Goal: Check status: Check status

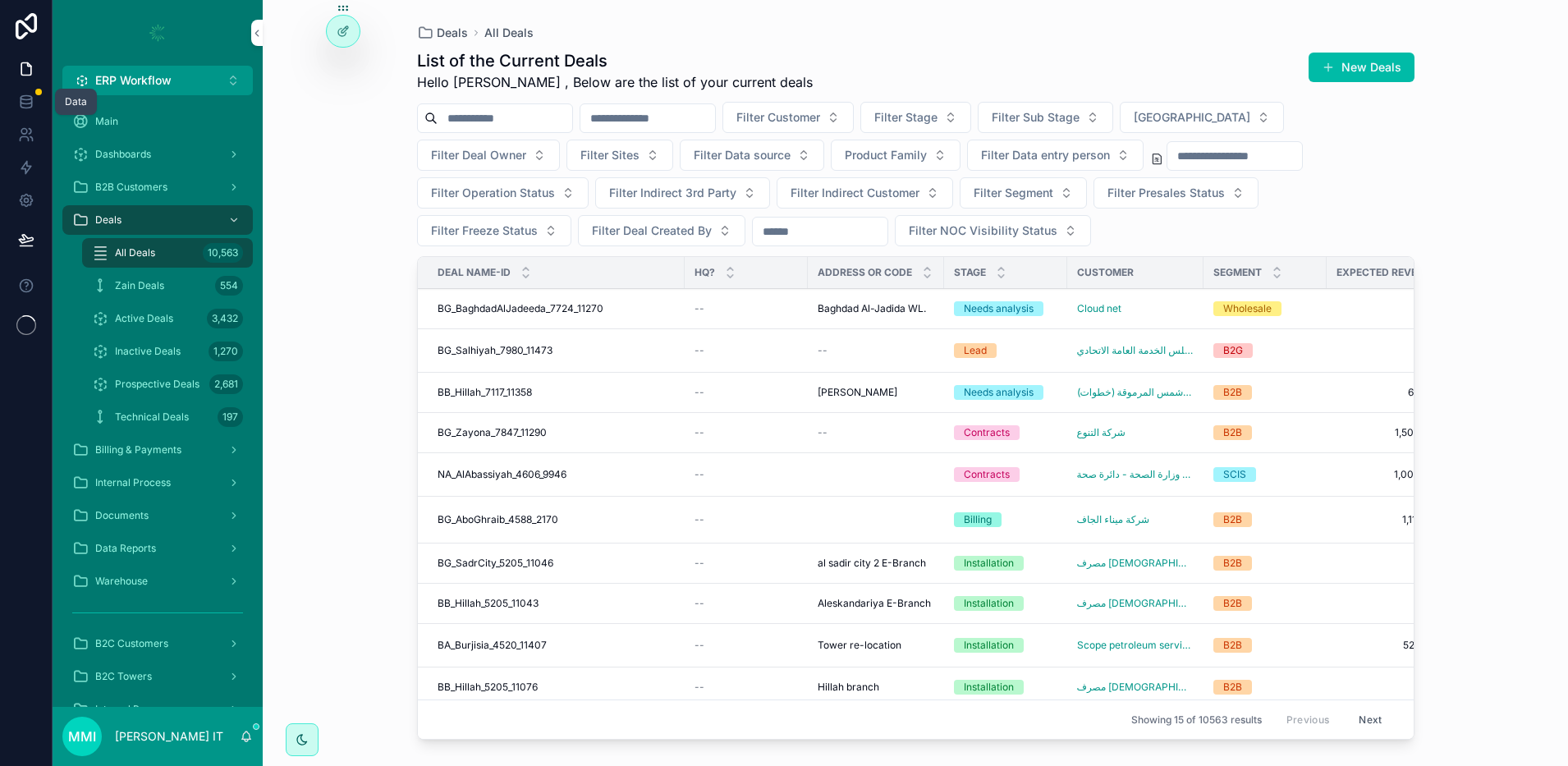
click at [31, 94] on icon at bounding box center [26, 102] width 17 height 17
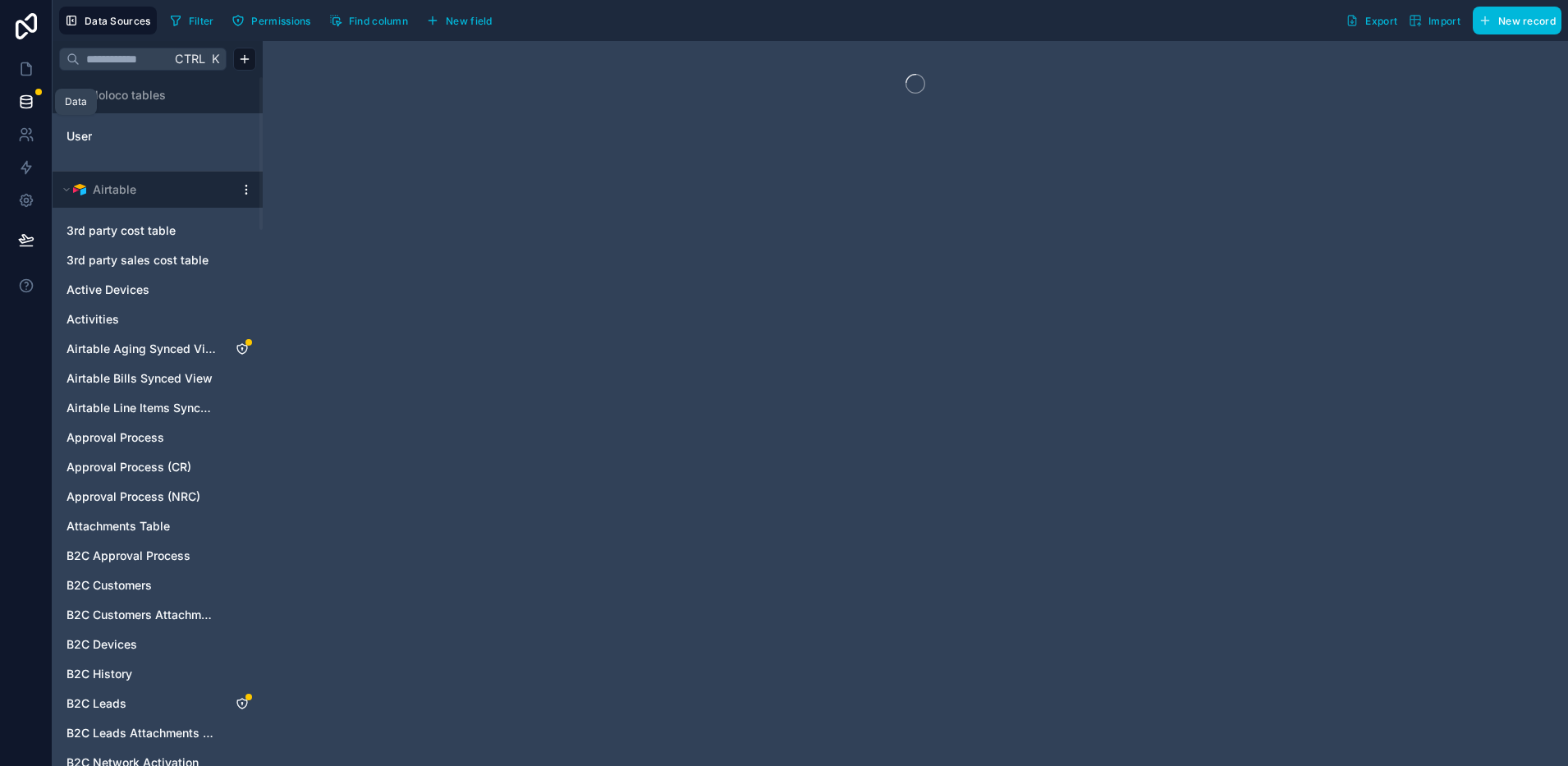
click at [32, 103] on icon at bounding box center [25, 104] width 11 height 6
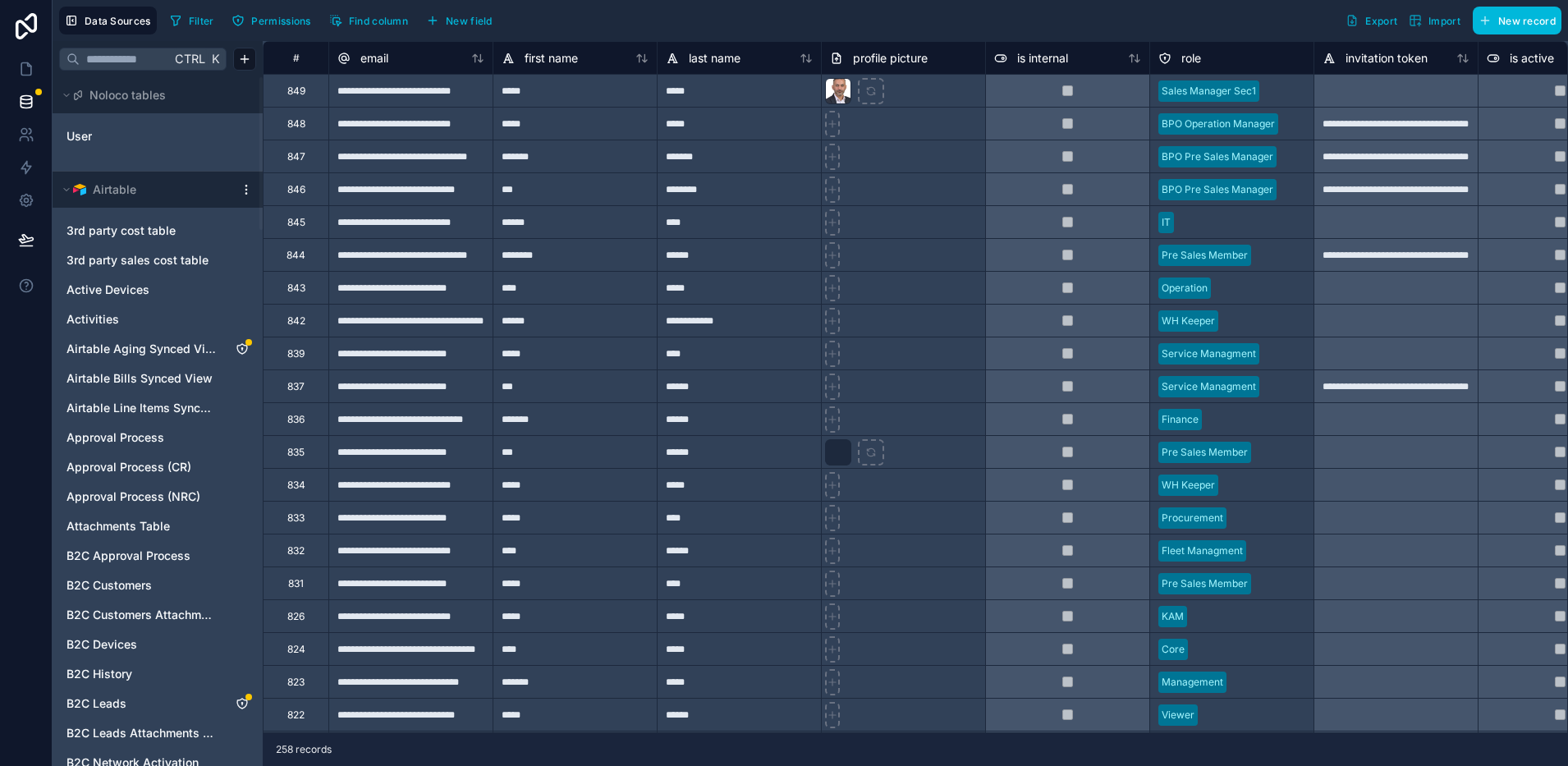
click at [118, 58] on input "text" at bounding box center [125, 60] width 91 height 30
click at [130, 45] on input "text" at bounding box center [125, 60] width 91 height 30
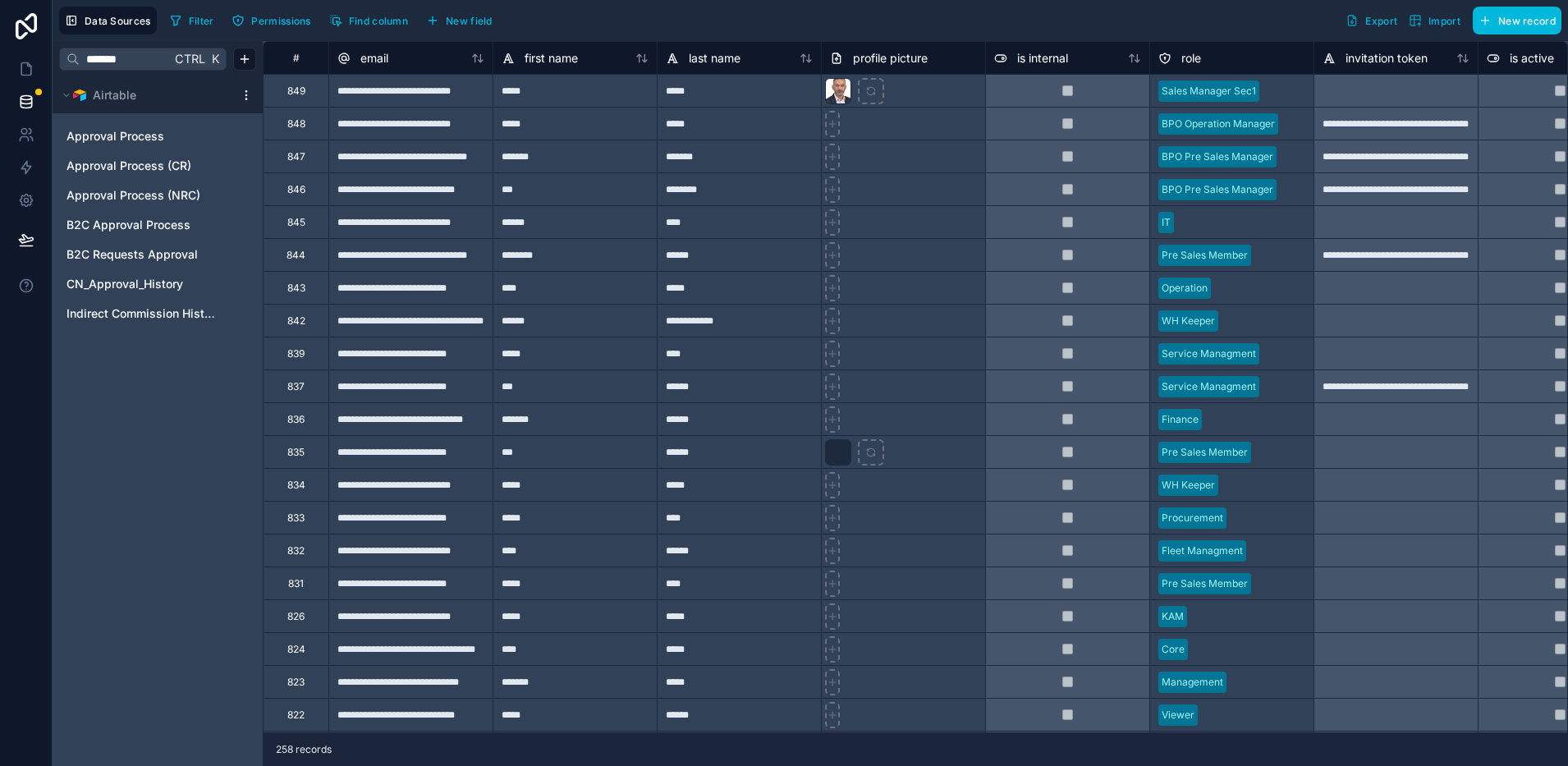
click at [121, 145] on div "Approval Process" at bounding box center [157, 136] width 197 height 26
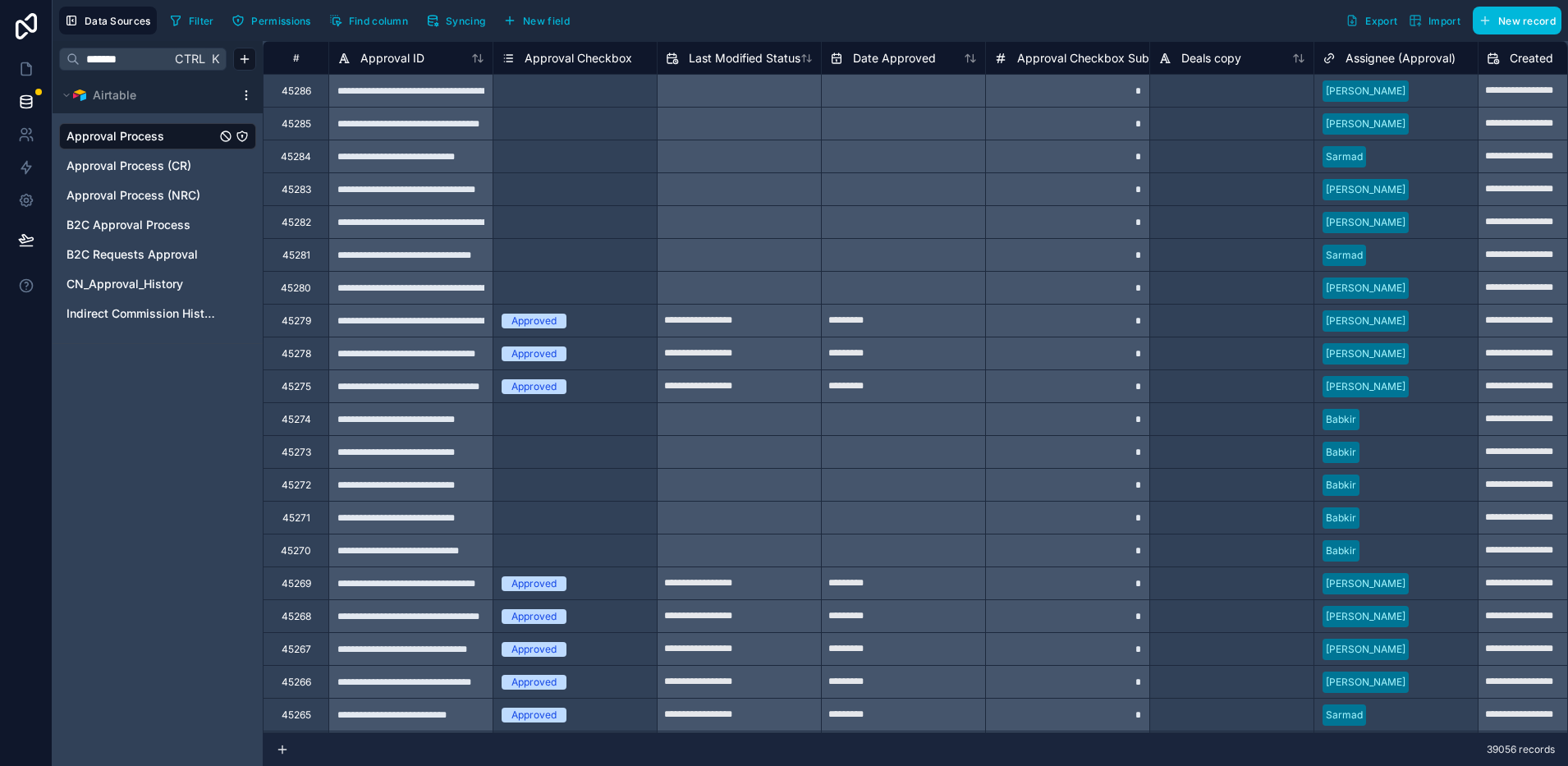
click at [451, 29] on button "Syncing" at bounding box center [455, 20] width 70 height 25
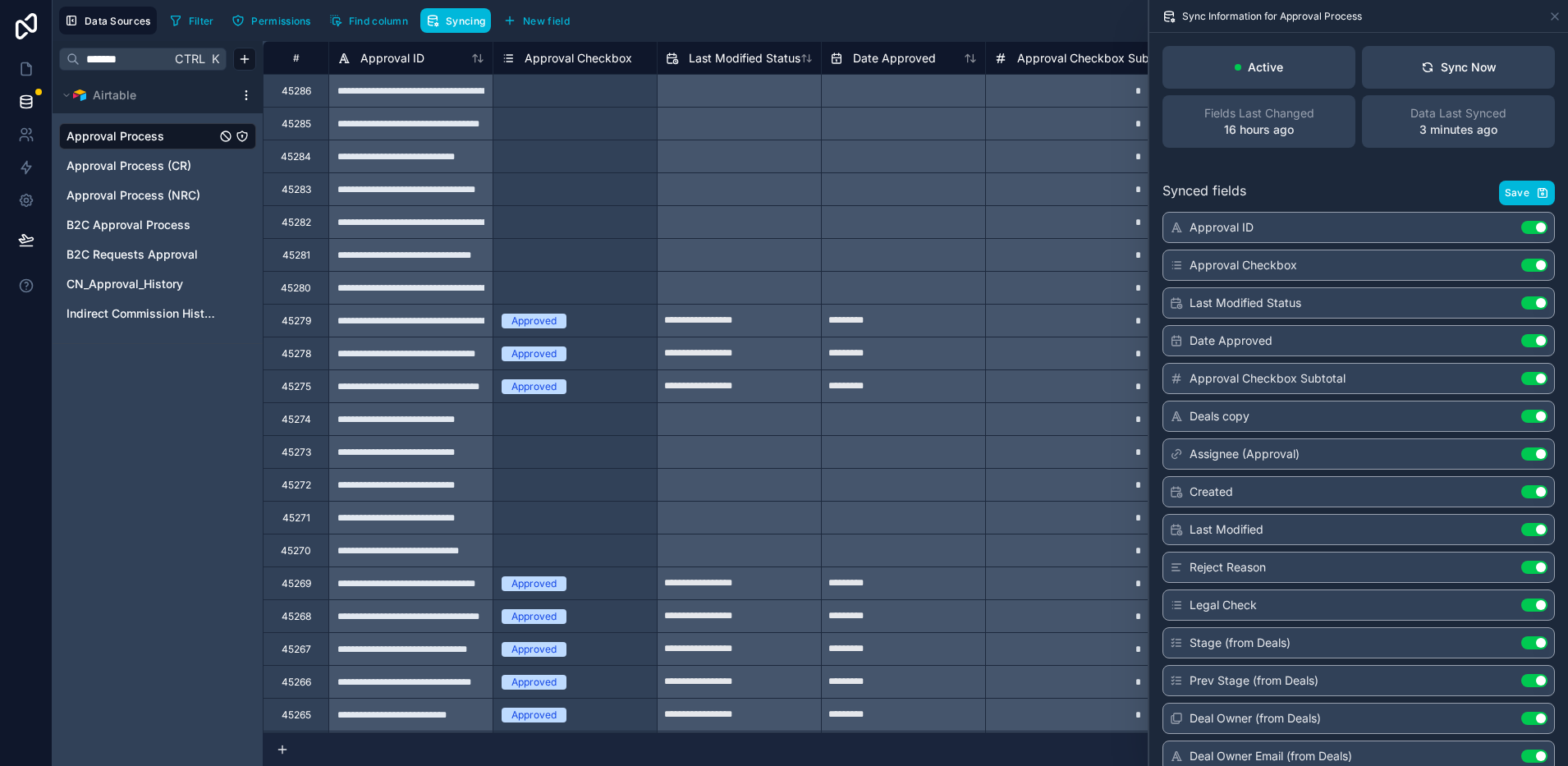
click at [1440, 75] on button "Sync Now" at bounding box center [1458, 67] width 193 height 43
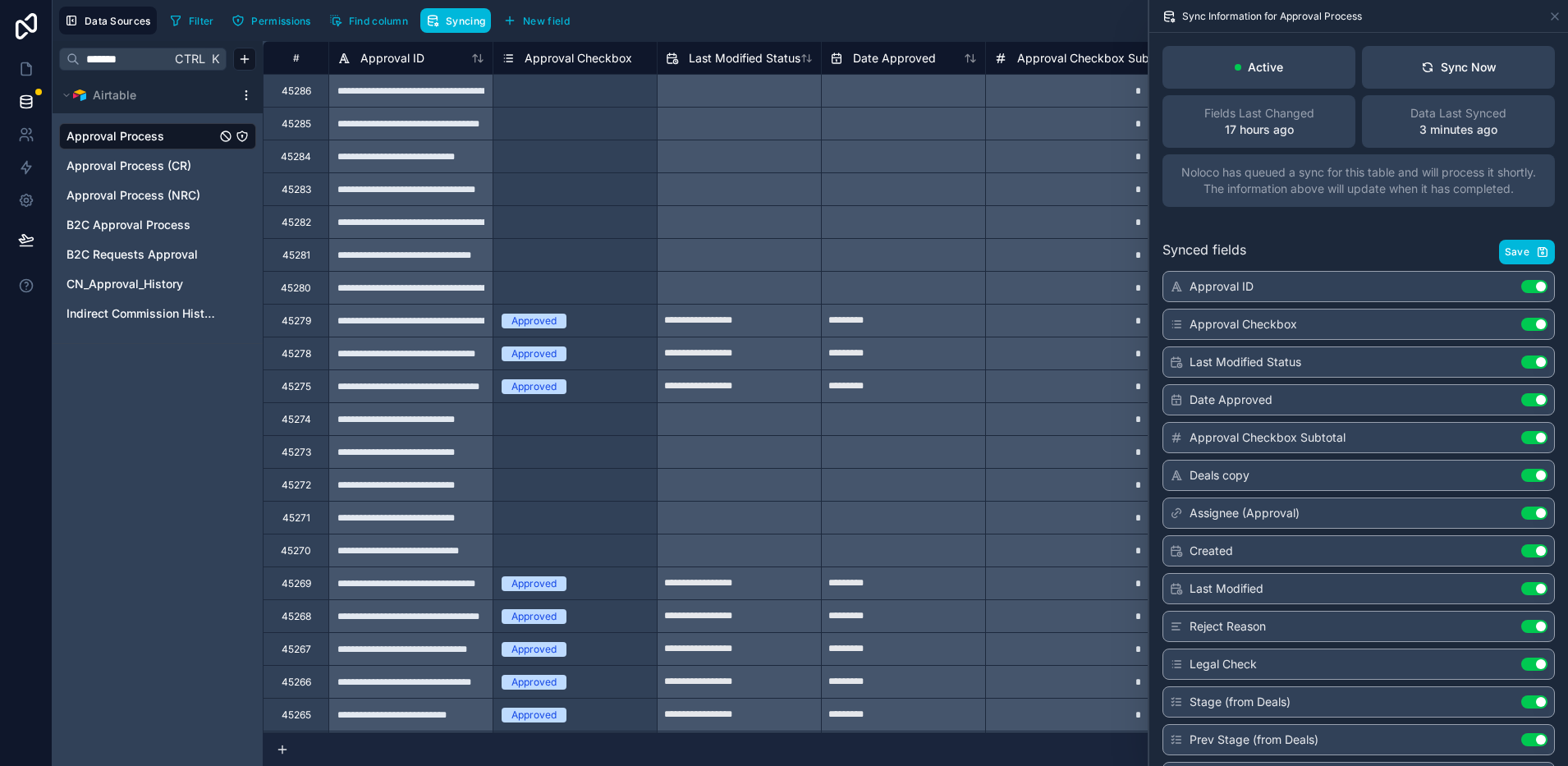
click at [1408, 65] on button "Sync Now" at bounding box center [1458, 67] width 193 height 43
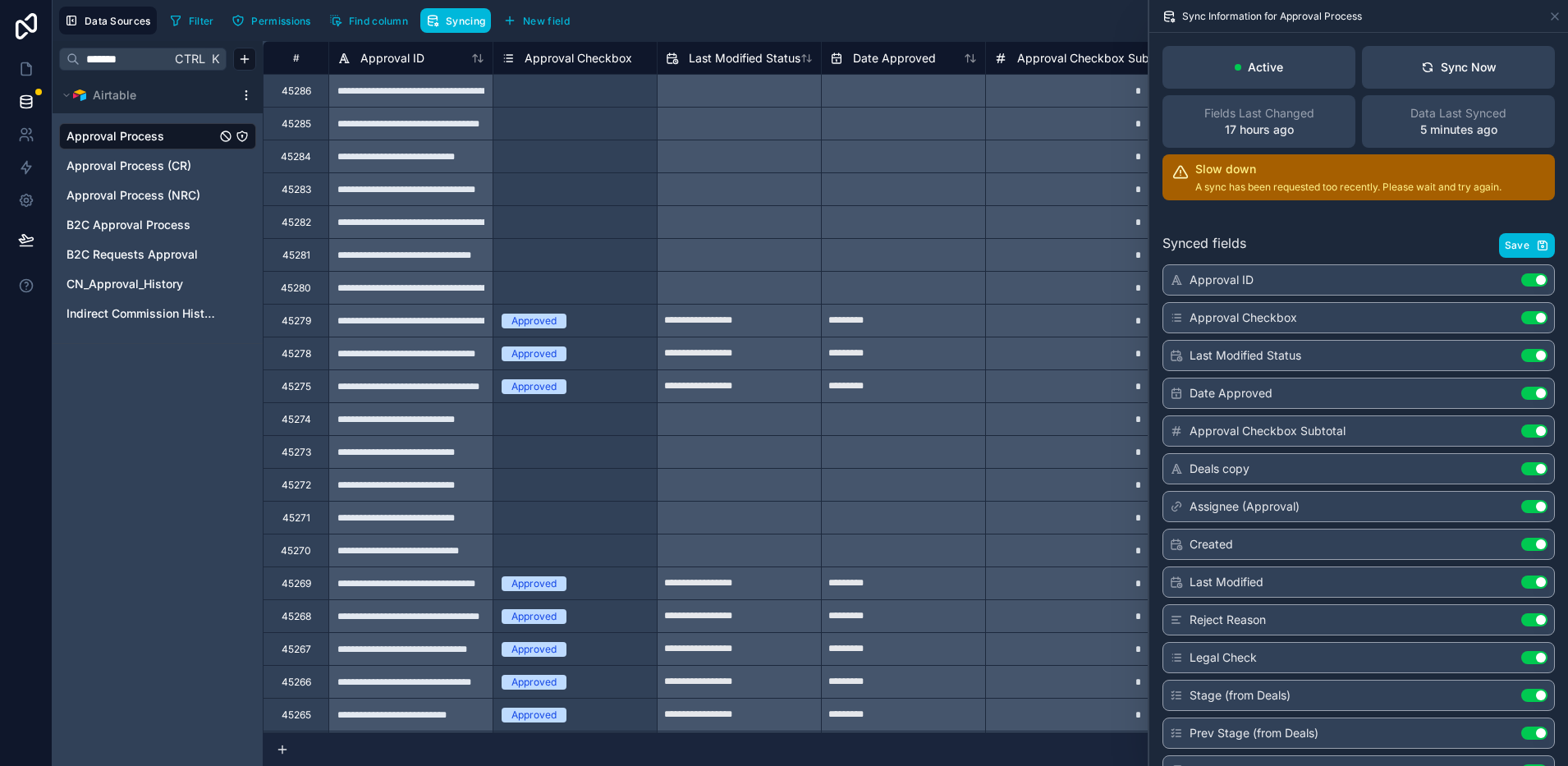
click at [131, 57] on input "*******" at bounding box center [125, 60] width 91 height 30
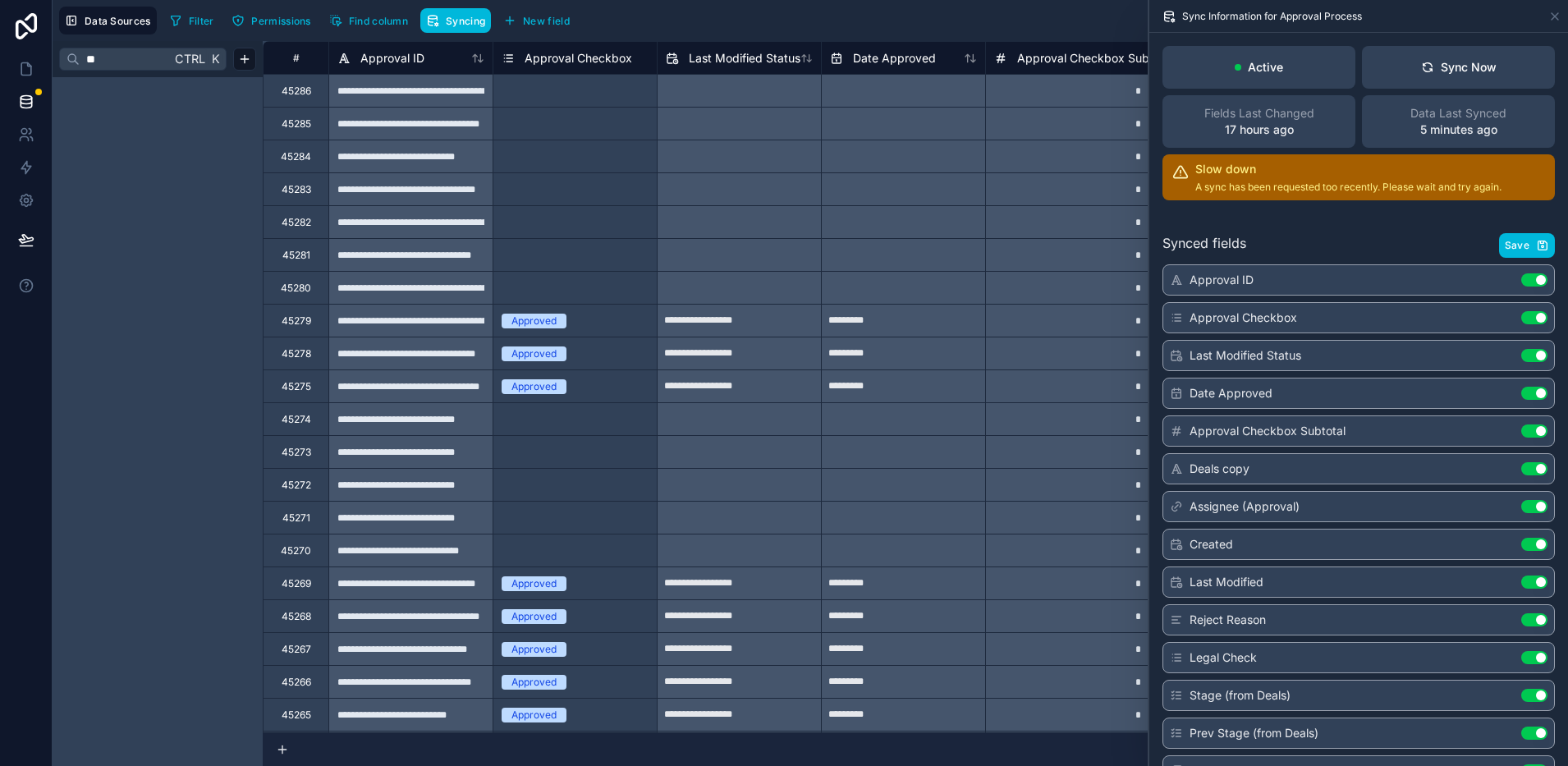
type input "*"
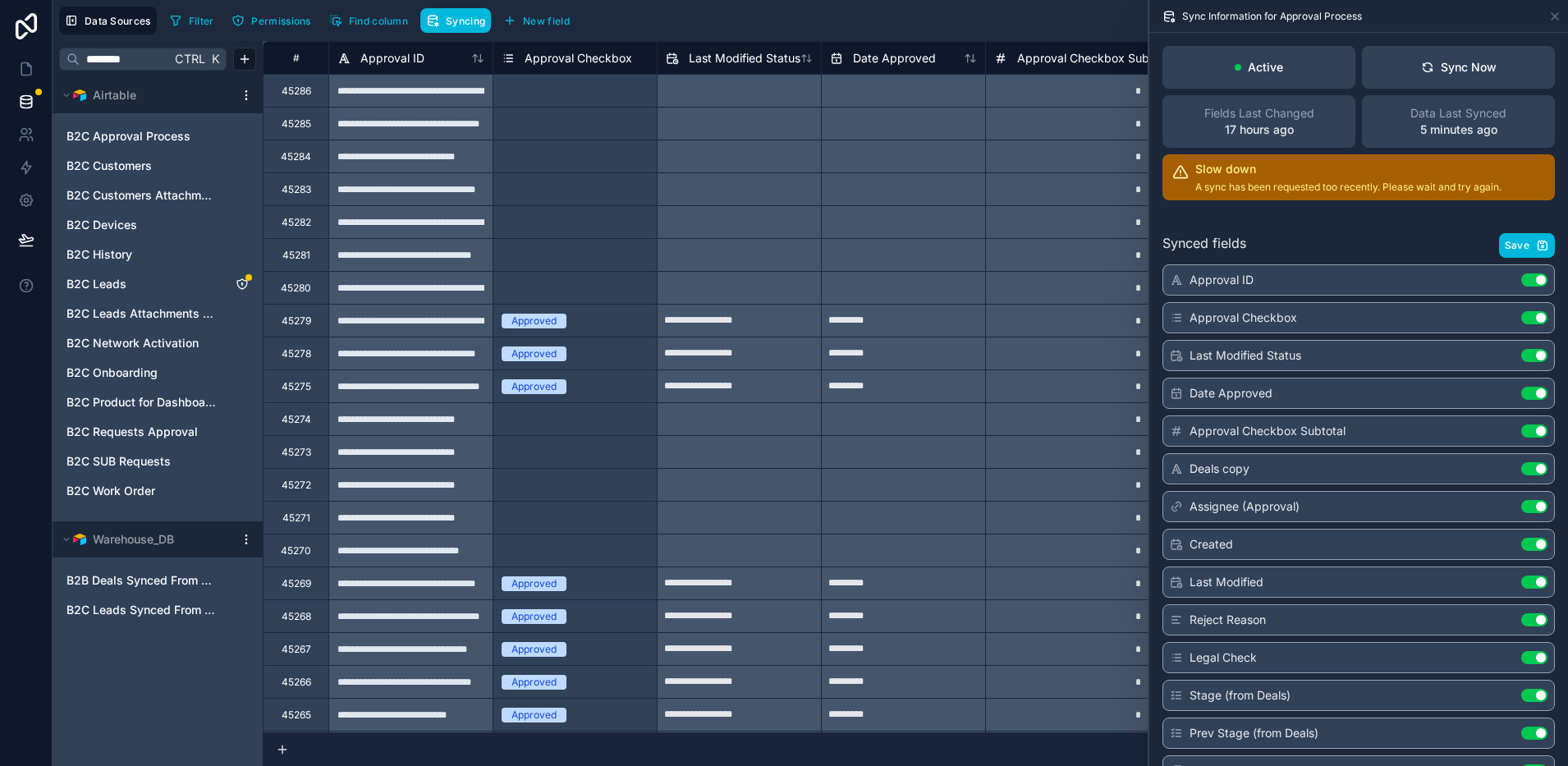
type input "********"
click at [98, 283] on span "B2C Leads" at bounding box center [97, 283] width 60 height 17
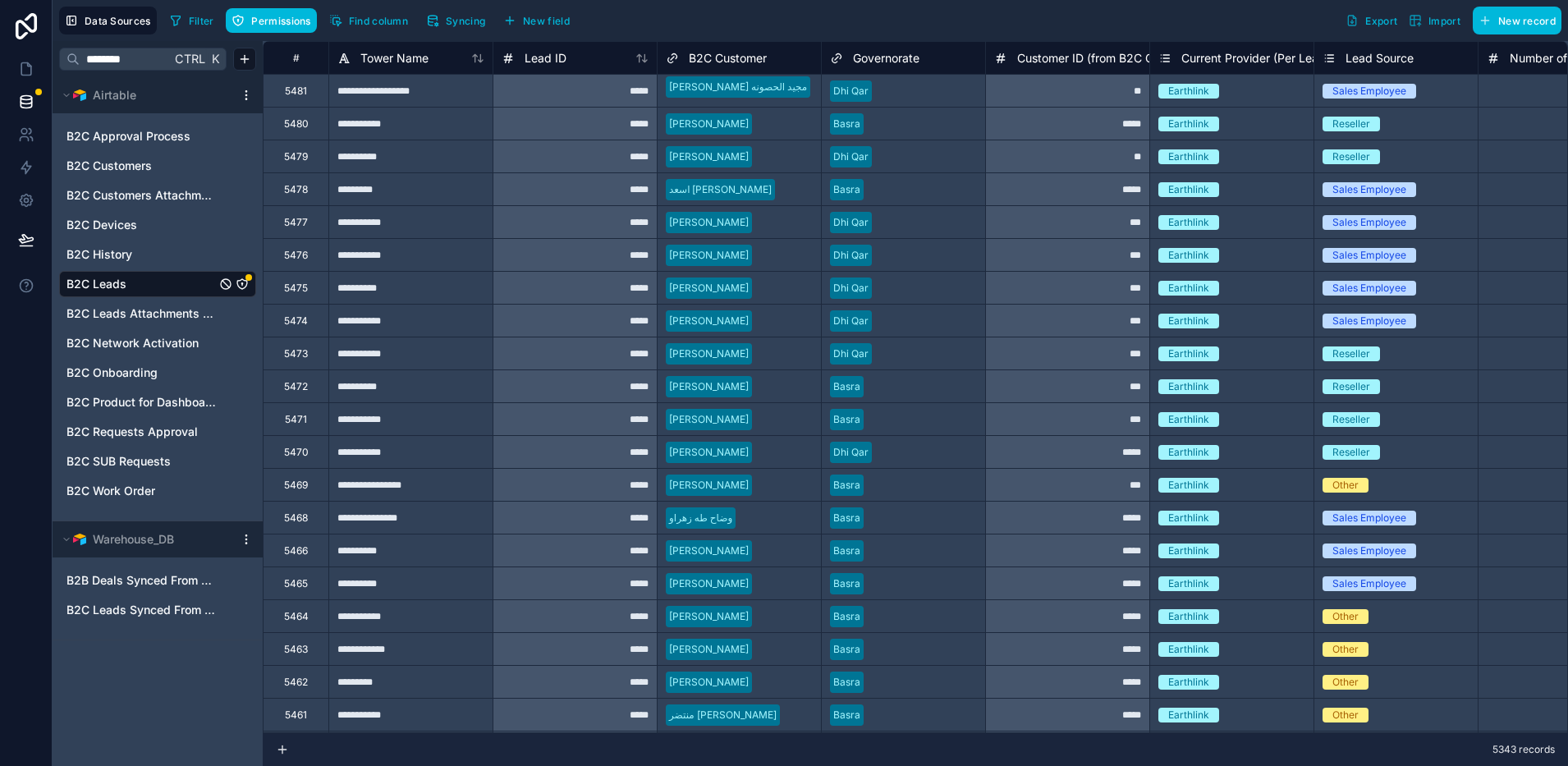
click at [474, 18] on span "Syncing" at bounding box center [465, 21] width 39 height 12
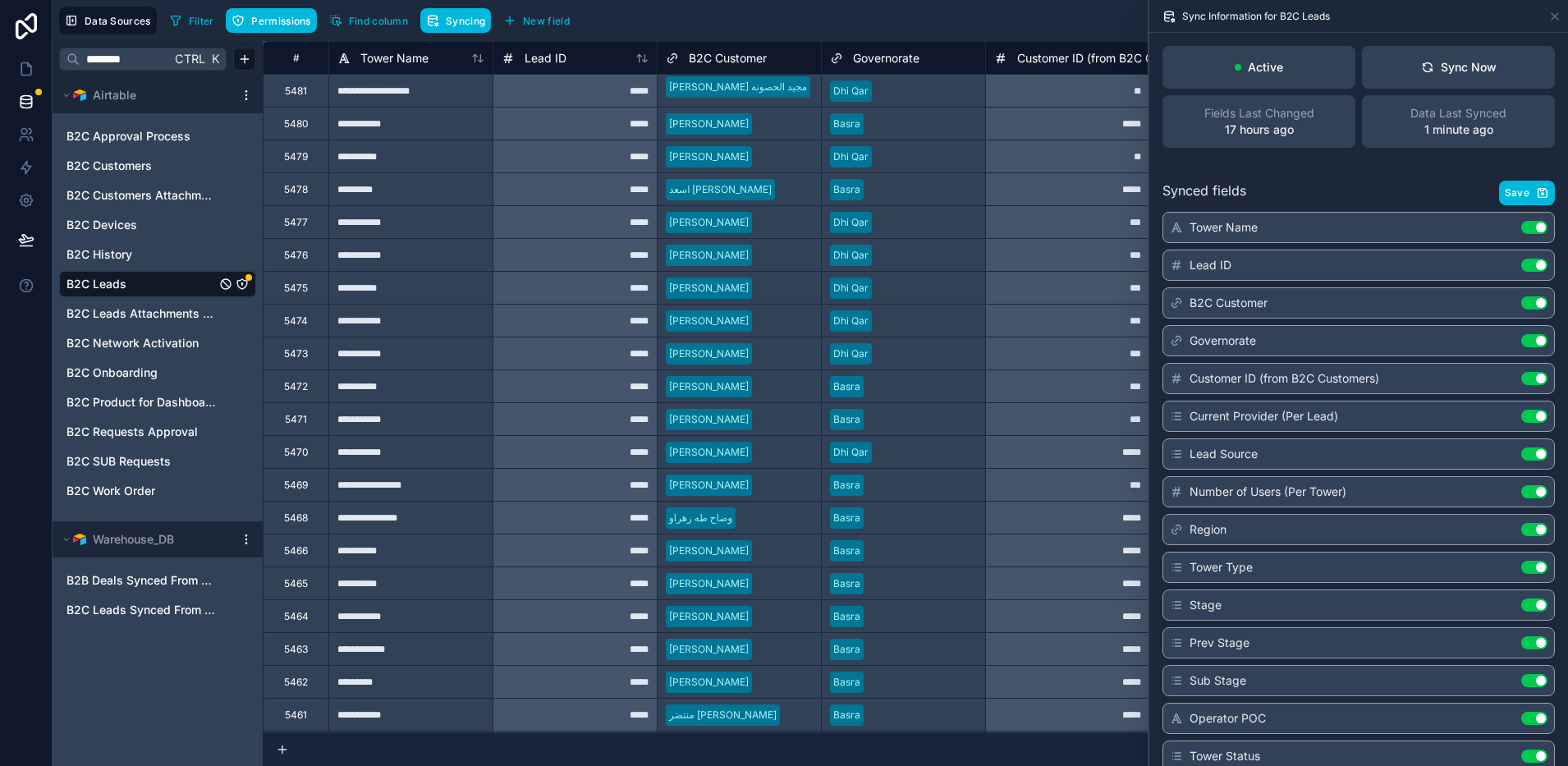
click at [1449, 69] on div "Sync Now" at bounding box center [1459, 67] width 75 height 17
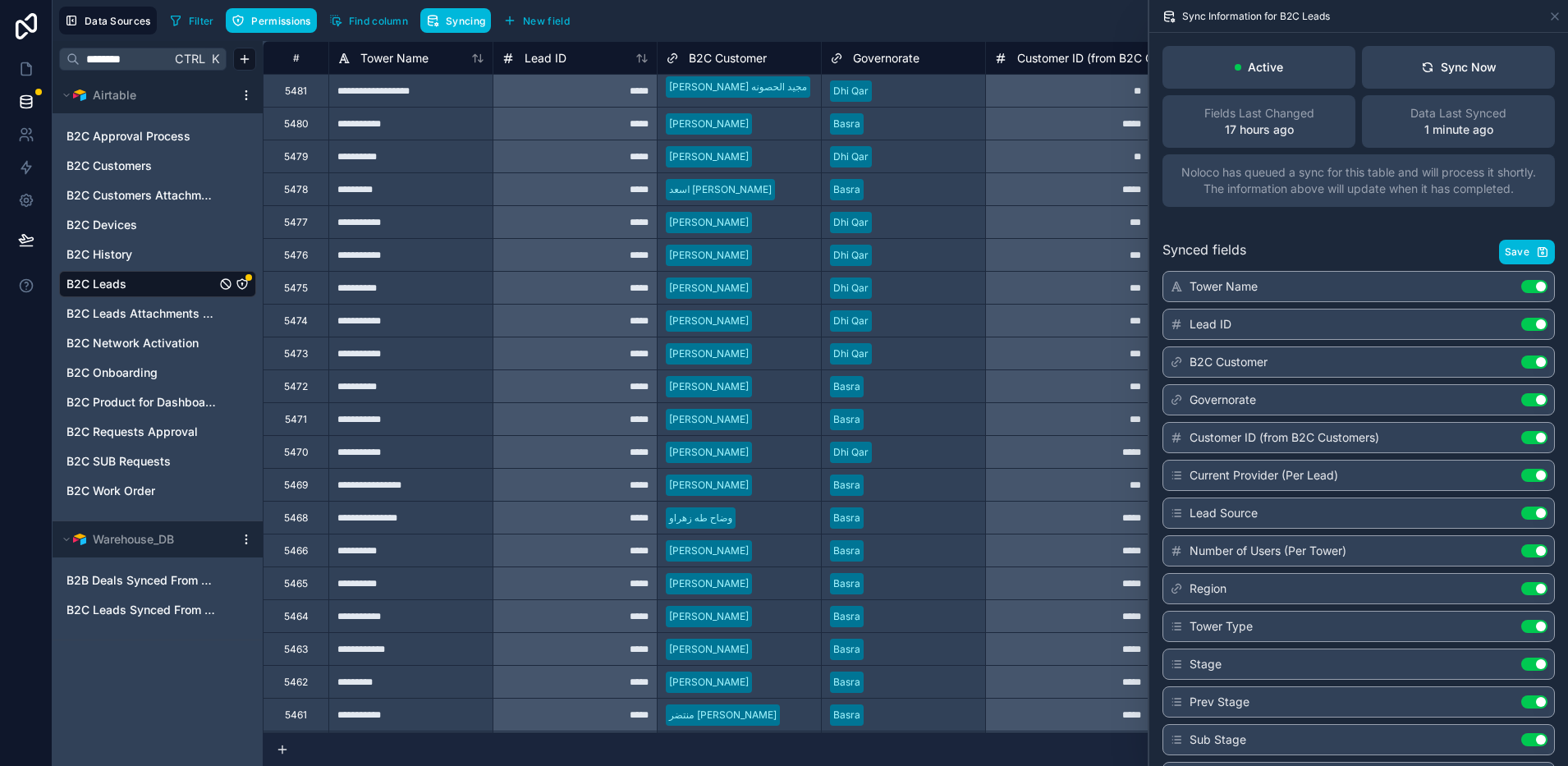
click at [247, 93] on html "**********" at bounding box center [784, 383] width 1568 height 766
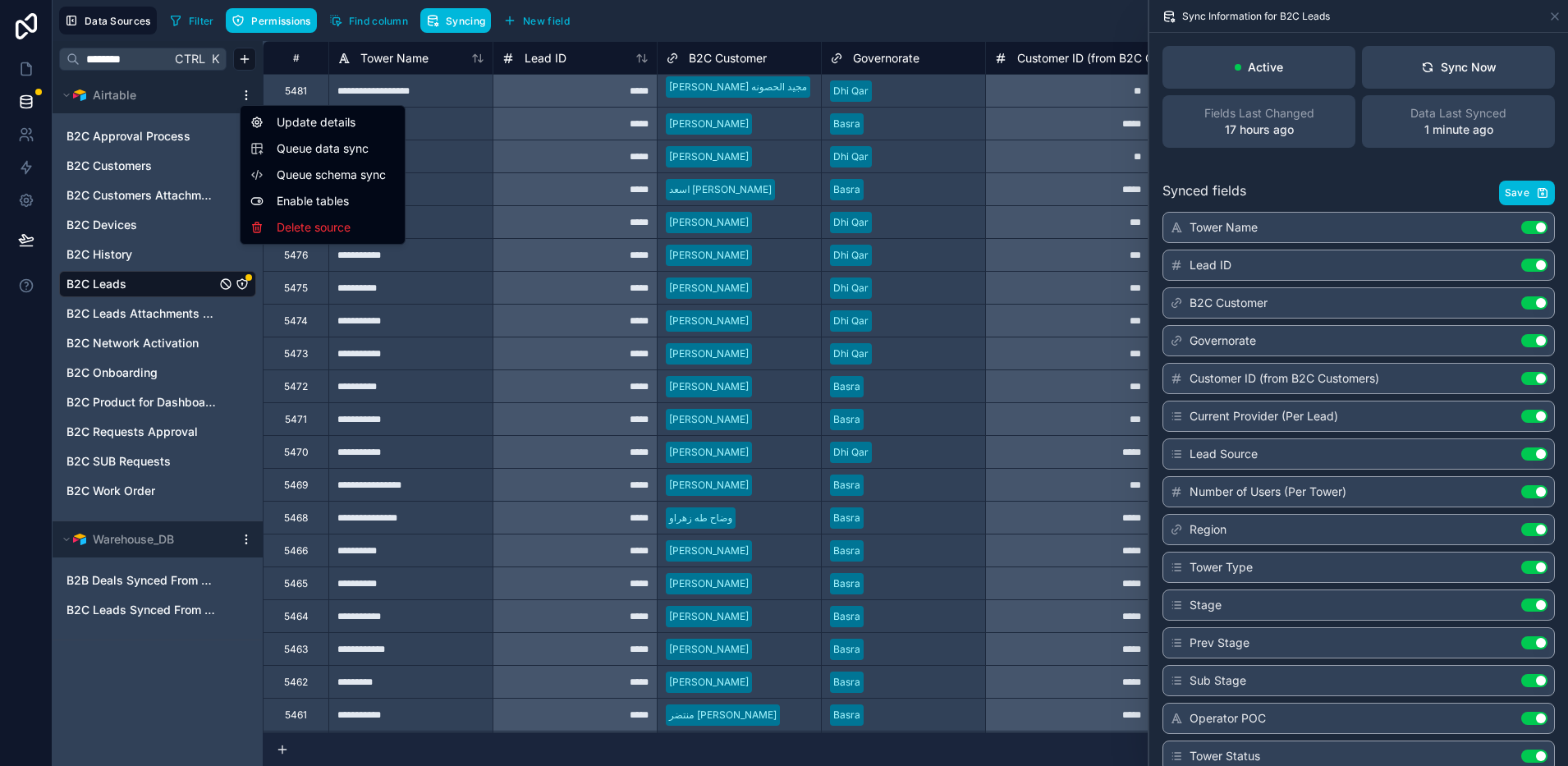
click at [289, 175] on span "Queue schema sync" at bounding box center [335, 175] width 118 height 17
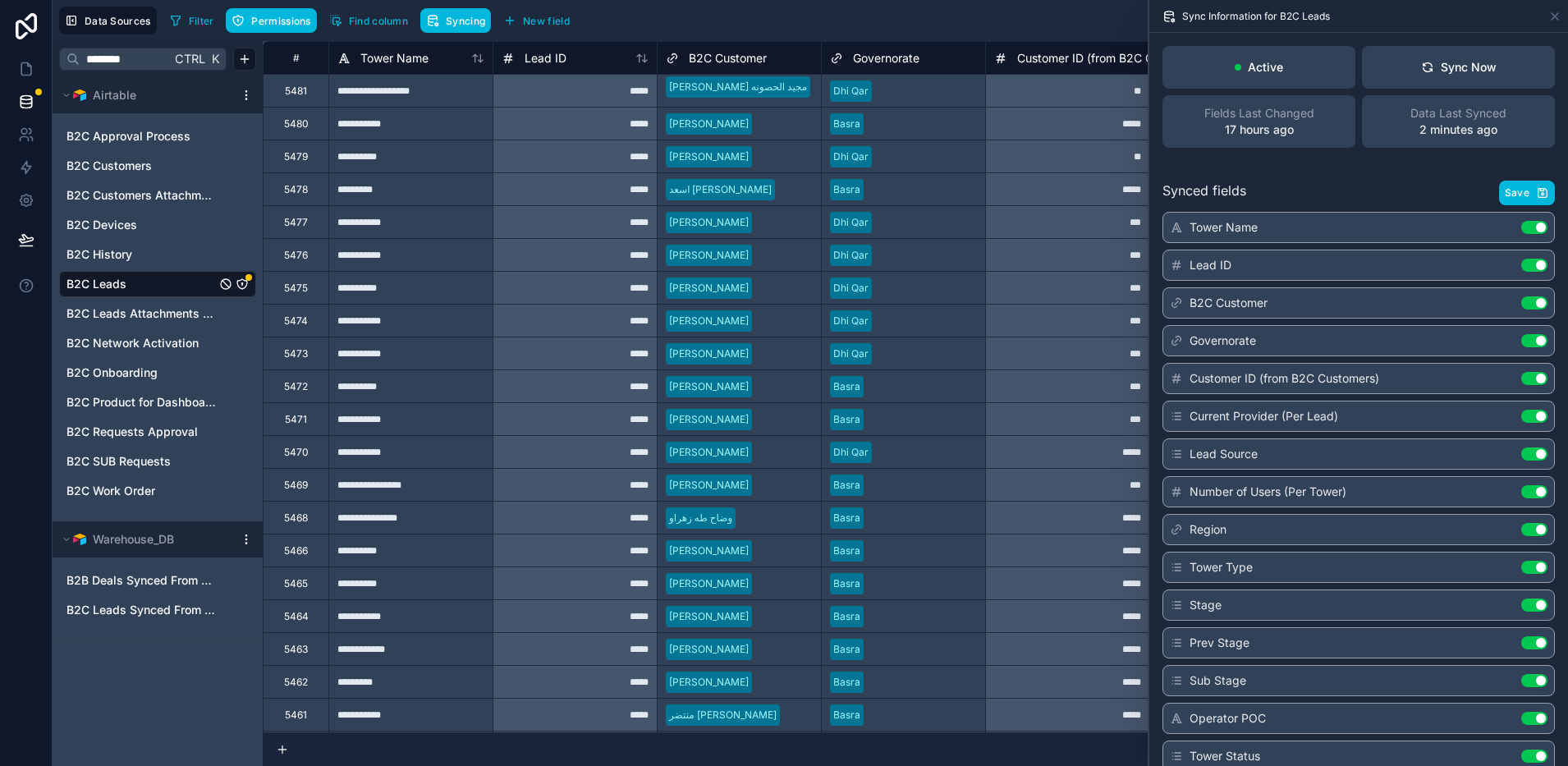
click at [240, 91] on html "**********" at bounding box center [784, 383] width 1568 height 766
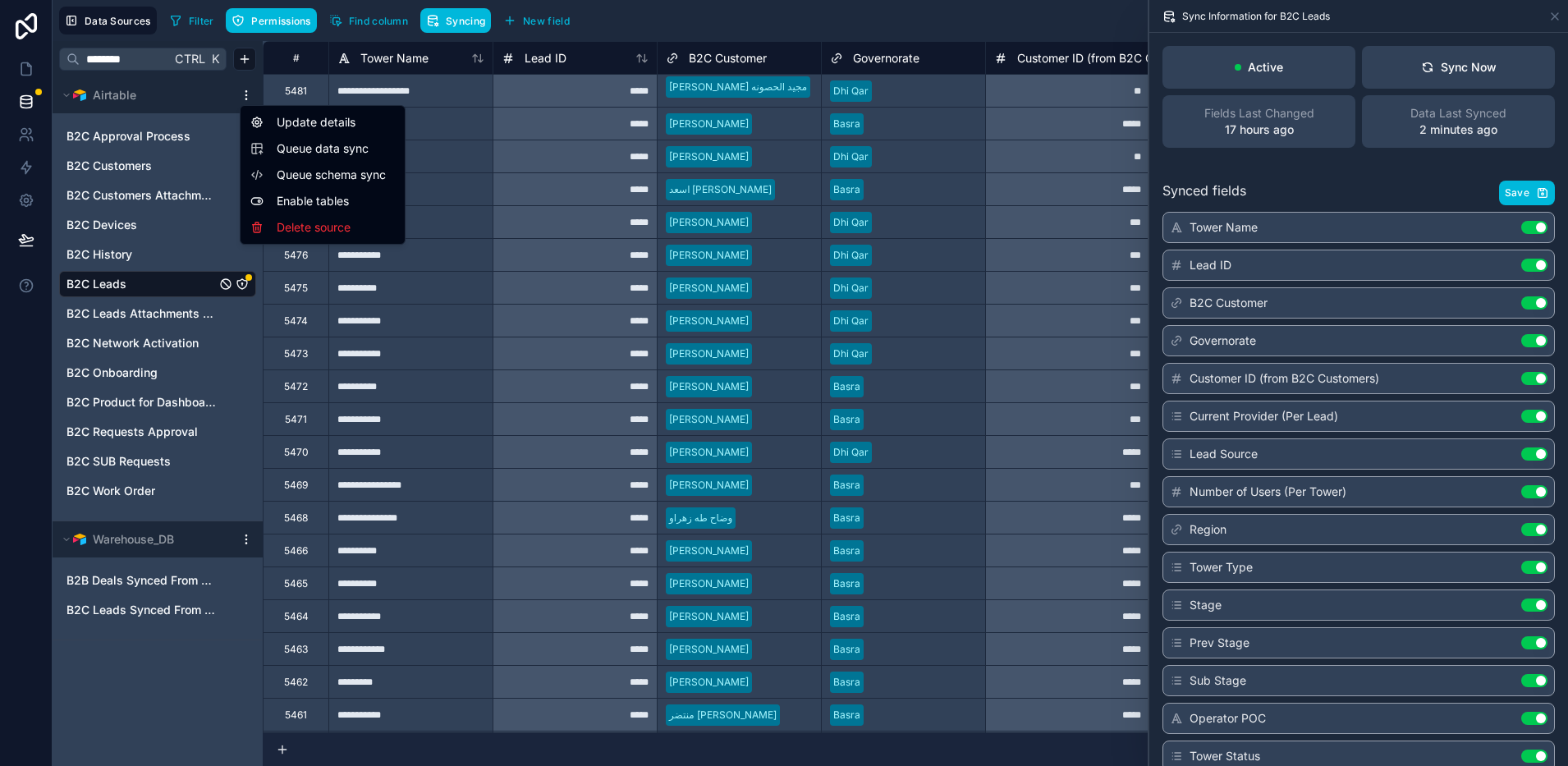
click at [314, 147] on span "Queue data sync" at bounding box center [335, 148] width 118 height 17
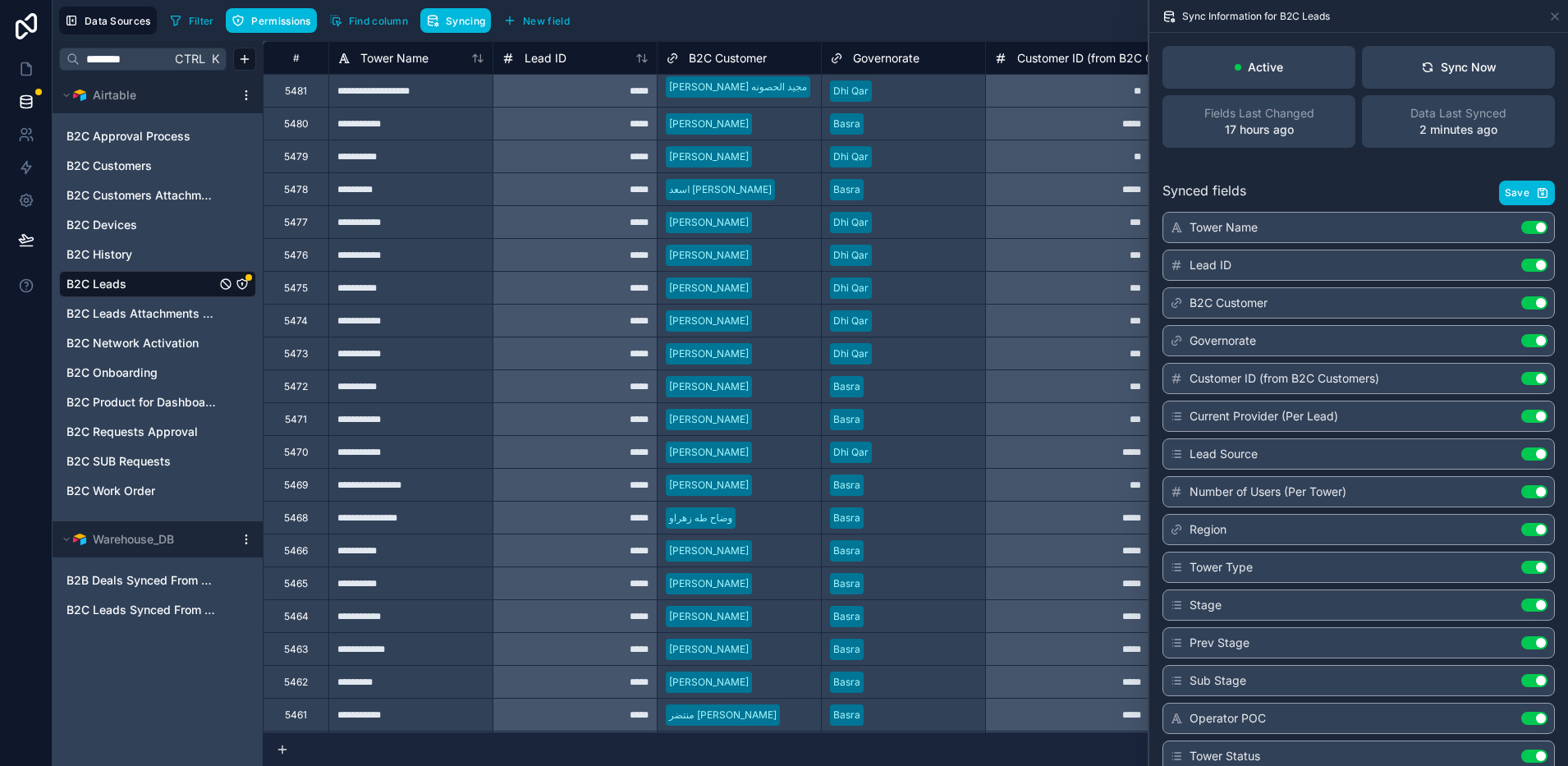
click at [1446, 76] on button "Sync Now" at bounding box center [1458, 67] width 193 height 43
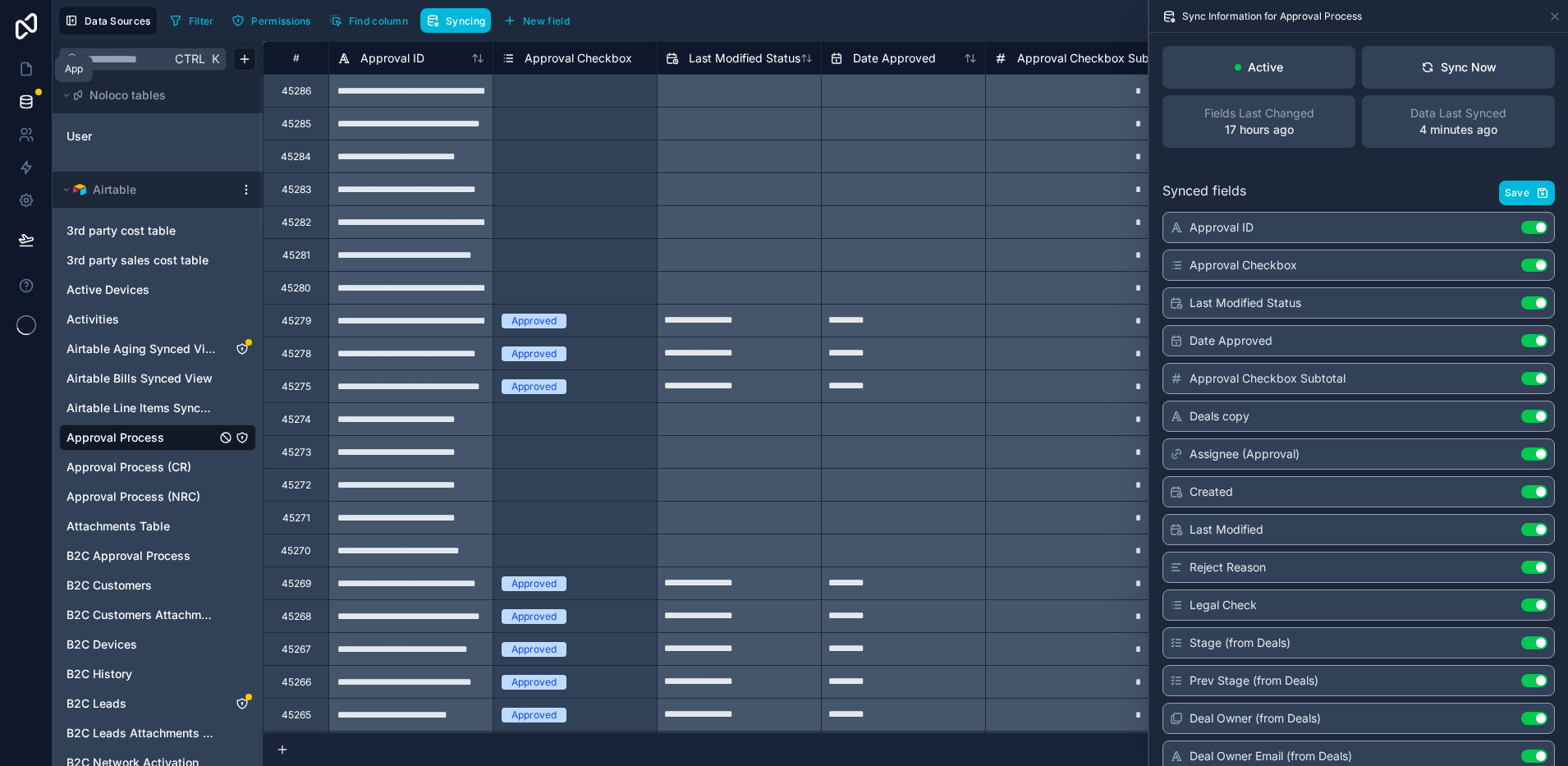
click at [28, 68] on icon at bounding box center [26, 68] width 17 height 17
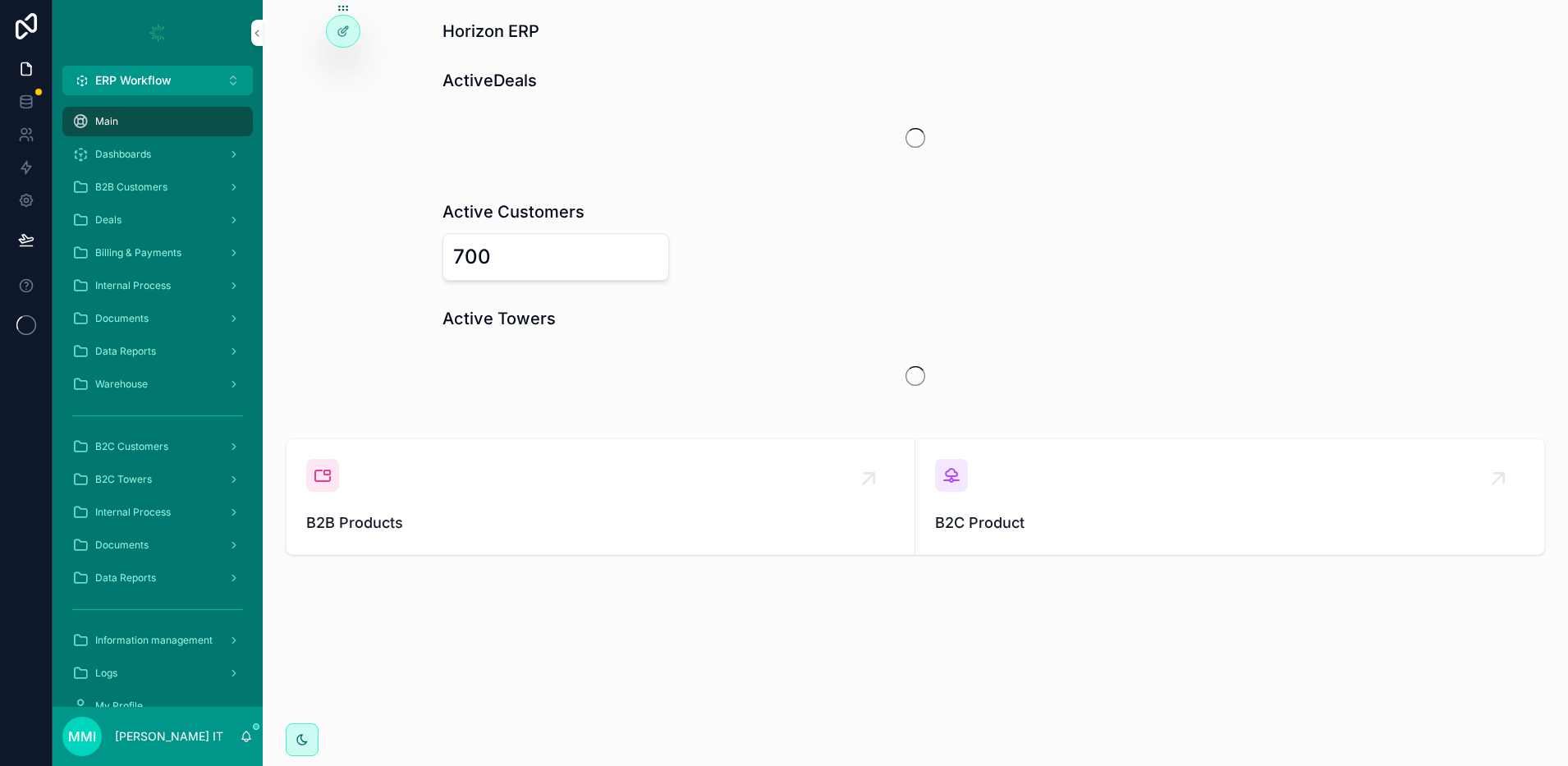
click at [115, 476] on span "B2C Towers" at bounding box center [124, 479] width 57 height 13
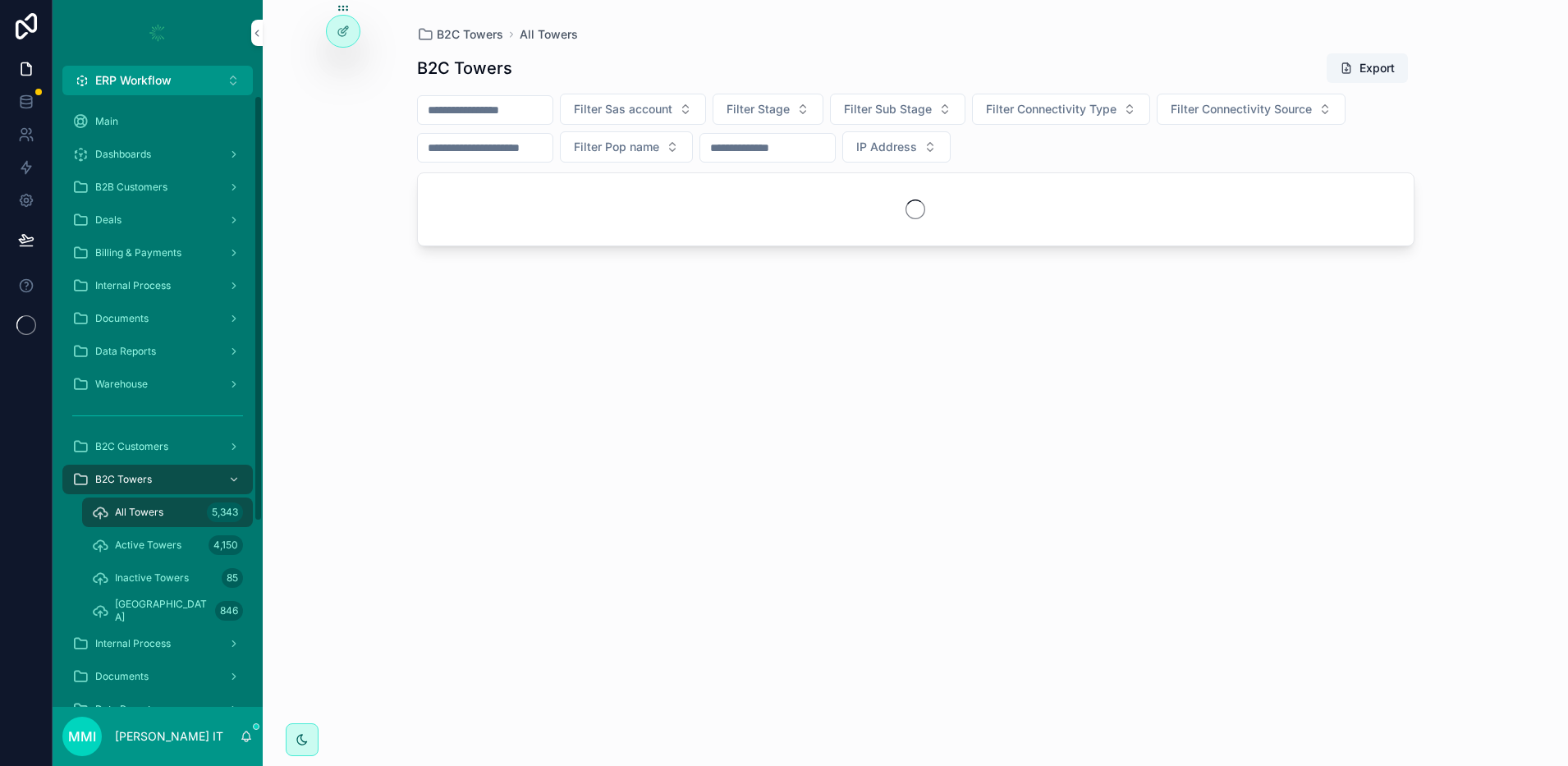
click at [502, 110] on input "scrollable content" at bounding box center [484, 110] width 134 height 23
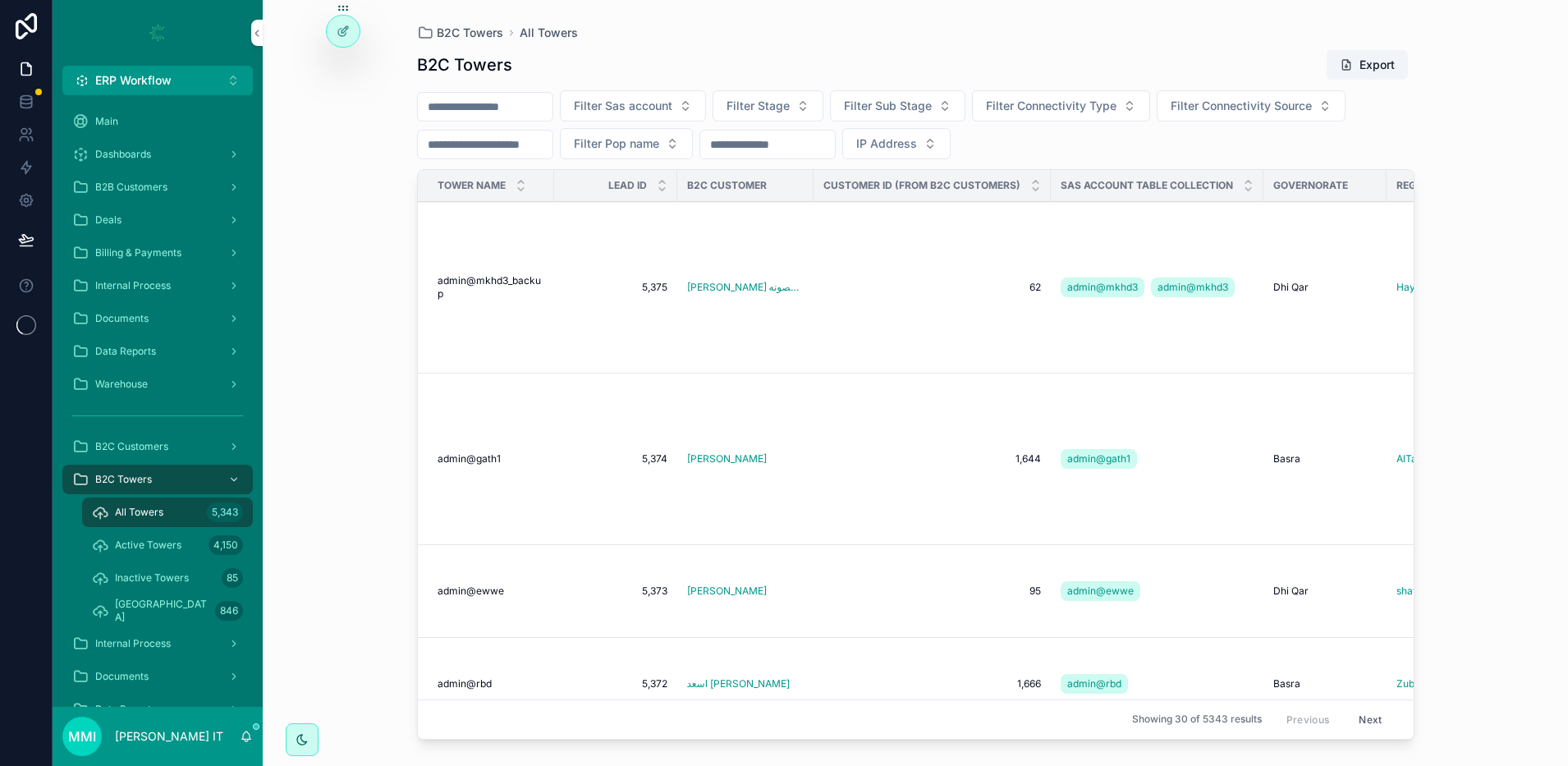
click at [672, 104] on span "Filter Sas account" at bounding box center [623, 105] width 98 height 17
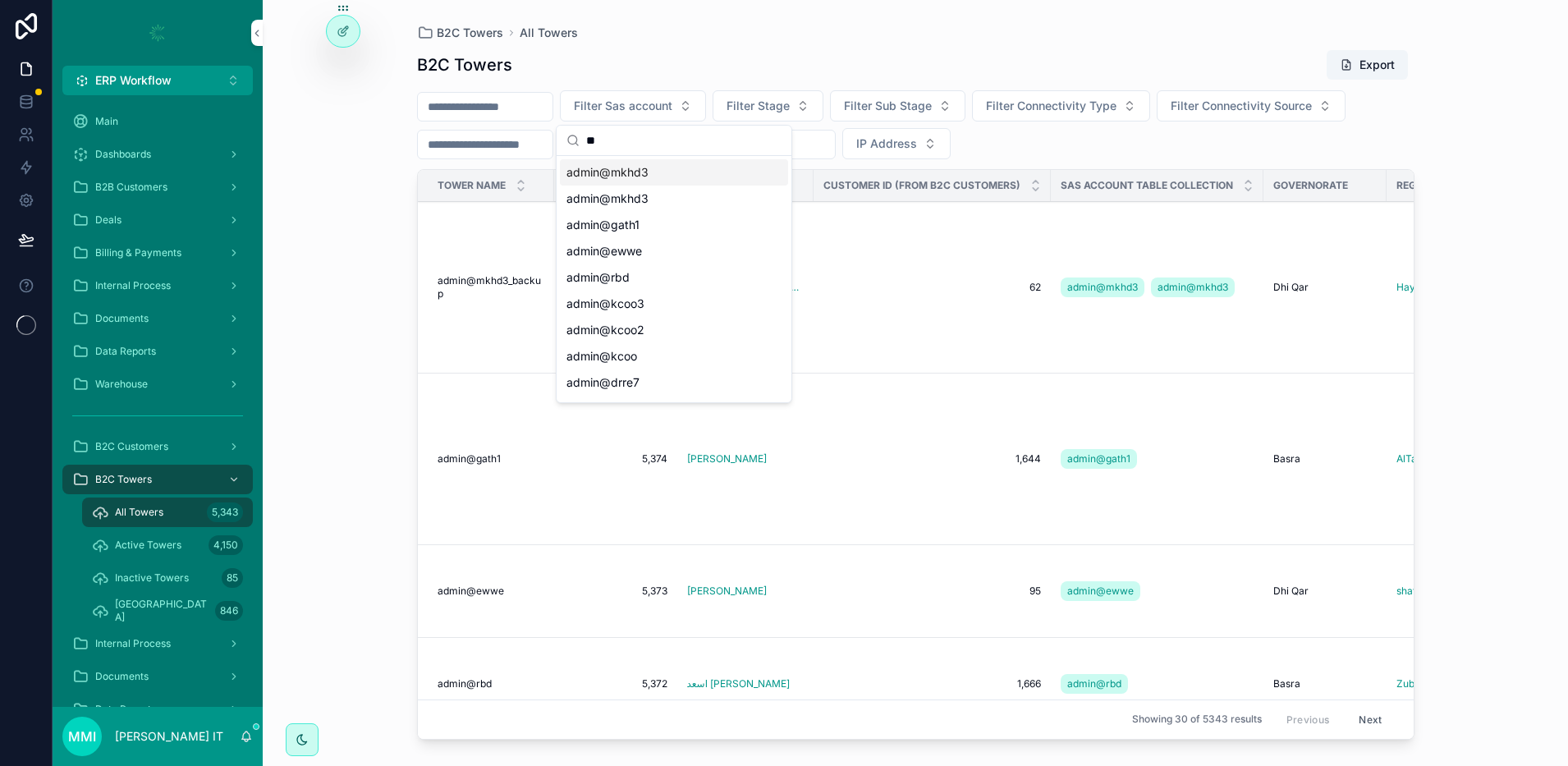
type input "*"
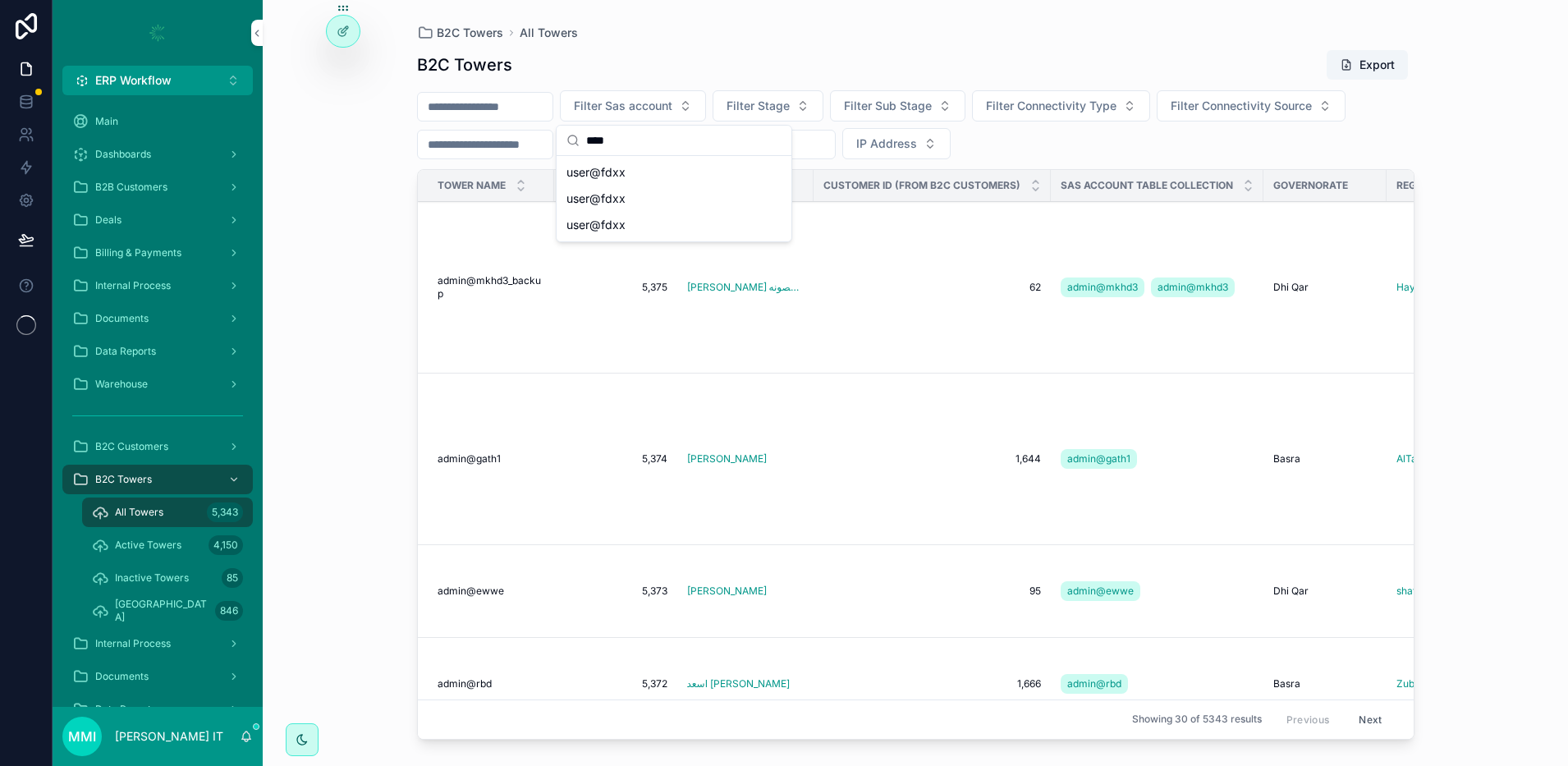
type input "****"
click at [533, 106] on input "scrollable content" at bounding box center [484, 107] width 134 height 23
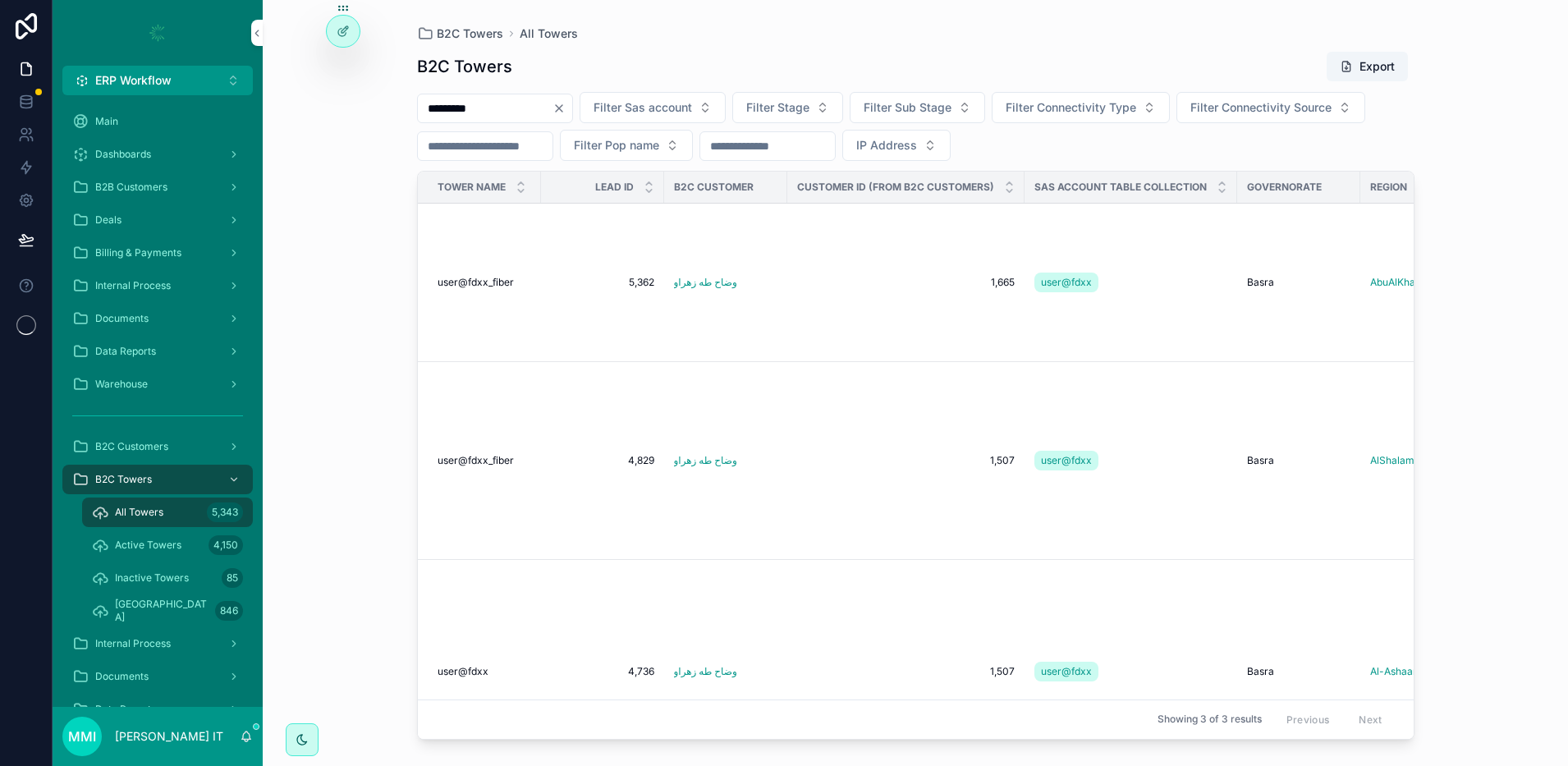
type input "*********"
click at [366, 169] on div "B2C Towers All Towers B2C Towers Export ********* Filter Sas account Filter Sta…" at bounding box center [915, 383] width 1306 height 766
click at [470, 282] on span "user@fdxx_fiber" at bounding box center [476, 282] width 76 height 13
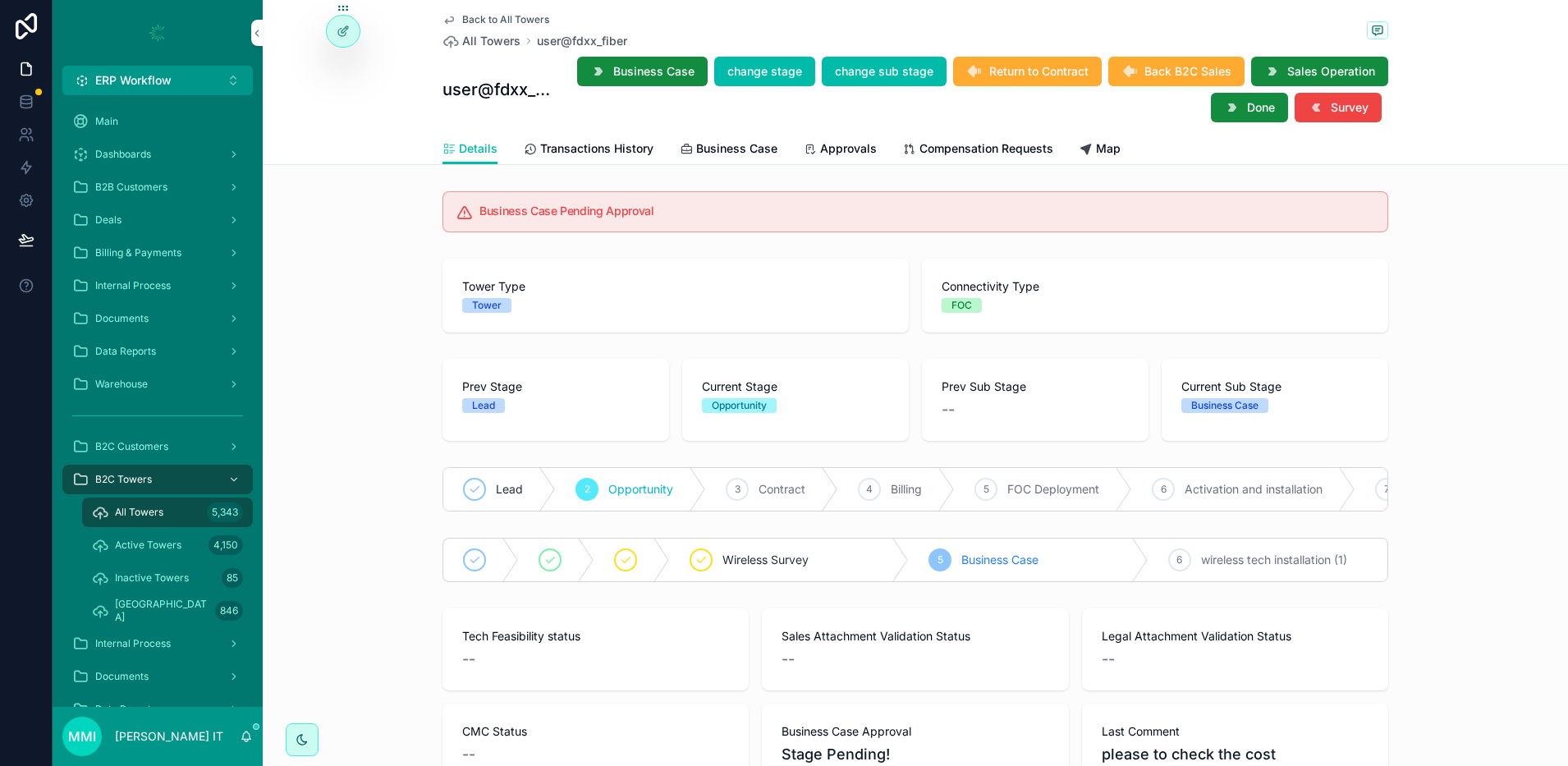
click at [823, 140] on span "Approvals" at bounding box center [848, 148] width 57 height 17
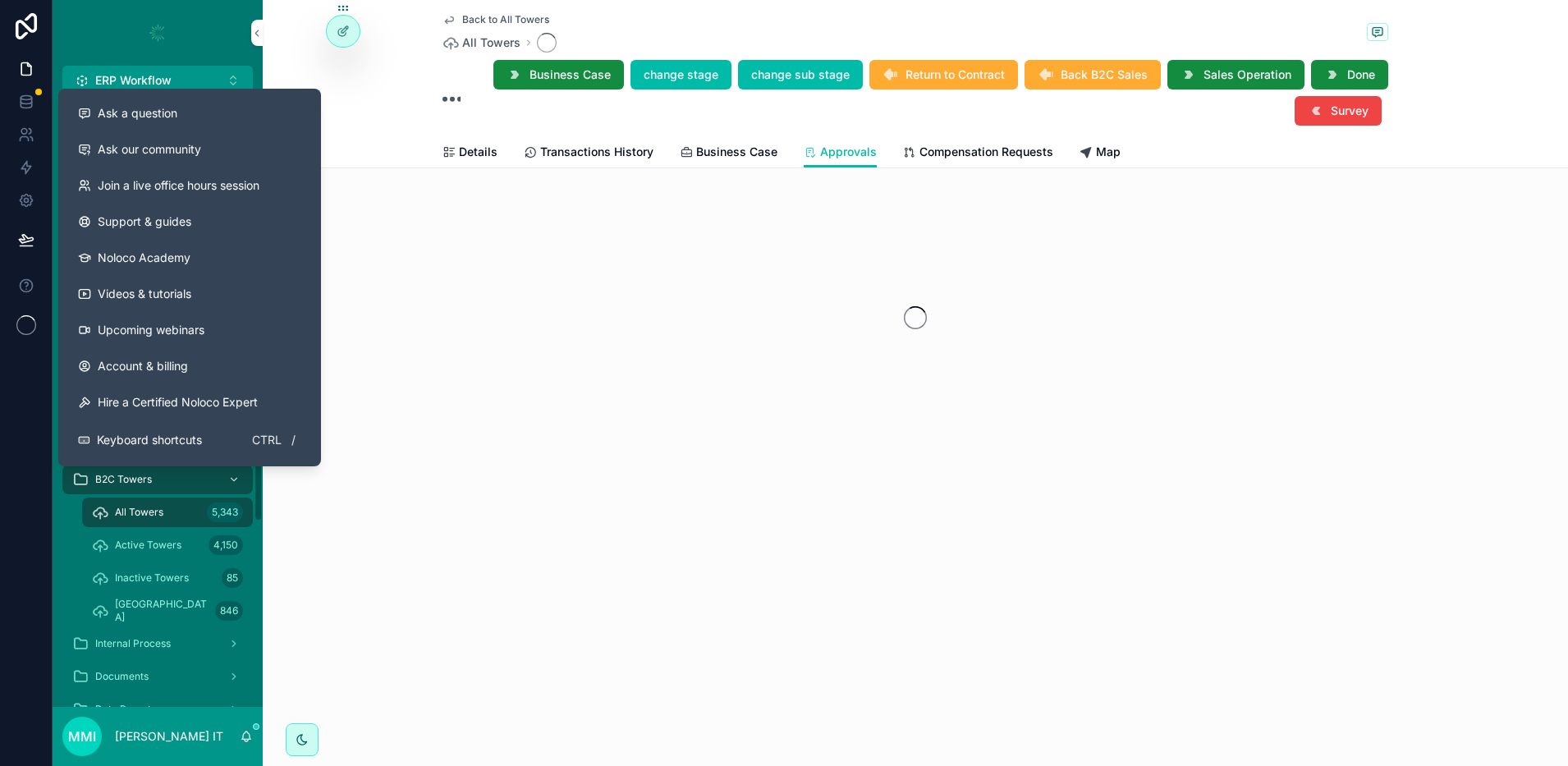
click at [13, 284] on button at bounding box center [25, 285] width 52 height 46
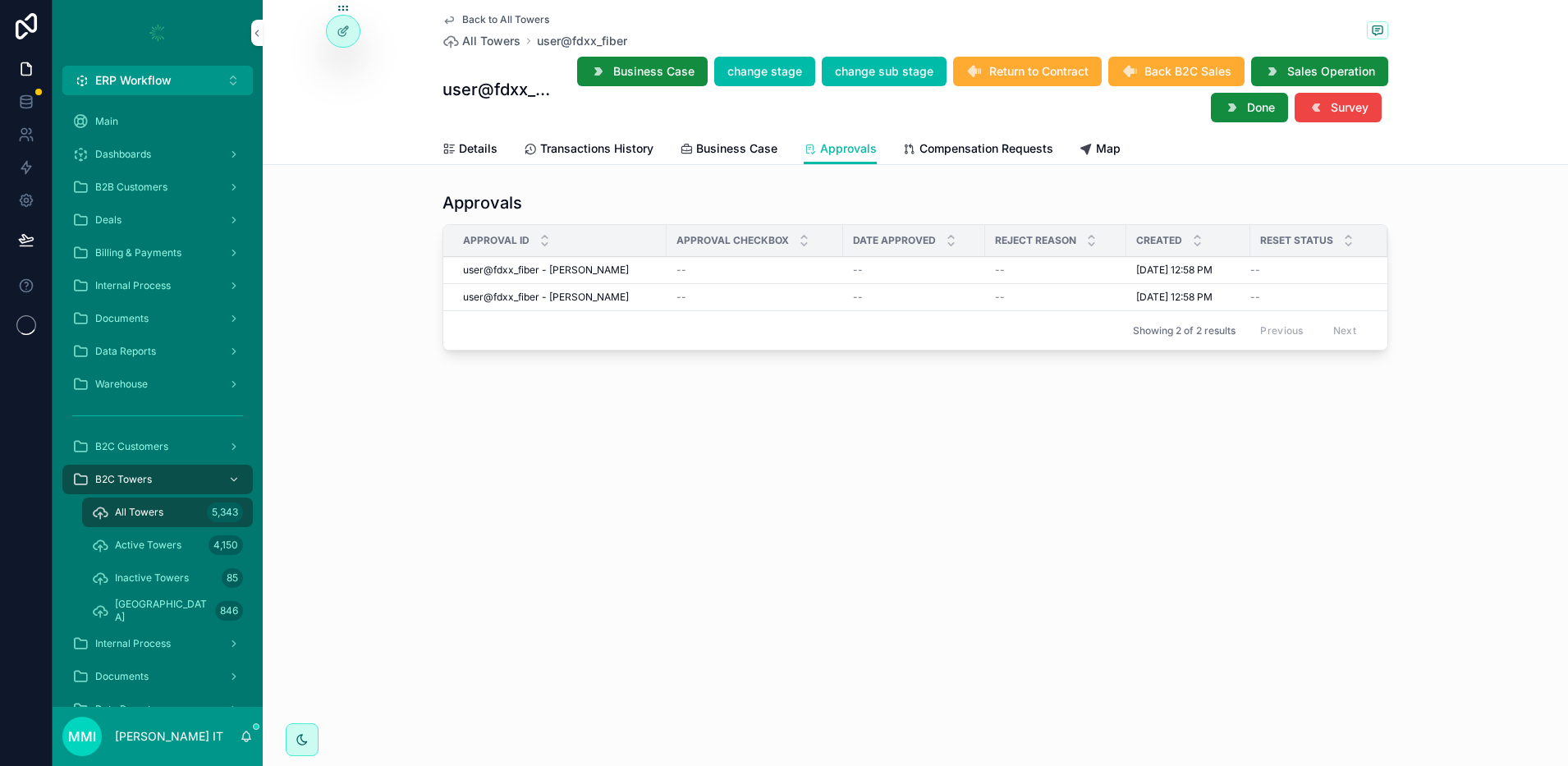
click at [558, 427] on div "Back to All Towers All Towers user@fdxx_fiber user@fdxx_fiber Business Case cha…" at bounding box center [915, 234] width 1306 height 469
click at [496, 492] on div "Back to All Towers All Towers user@fdxx_fiber user@fdxx_fiber Business Case cha…" at bounding box center [915, 383] width 1306 height 766
drag, startPoint x: 632, startPoint y: 39, endPoint x: 531, endPoint y: 36, distance: 101.0
click at [531, 36] on div "Back to All Towers All Towers user@fdxx_fiber" at bounding box center [915, 31] width 946 height 36
copy span "user@fdxx_fiber"
